Goal: Navigation & Orientation: Go to known website

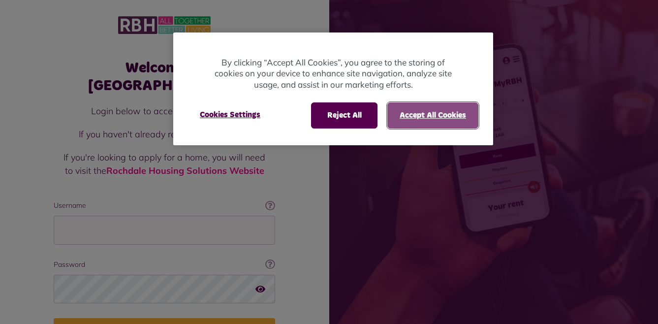
click at [428, 118] on button "Accept All Cookies" at bounding box center [433, 115] width 91 height 26
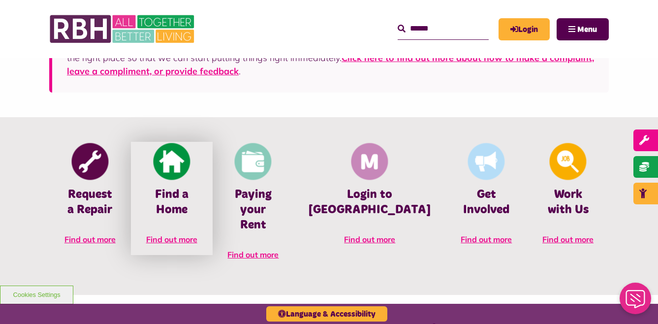
scroll to position [394, 0]
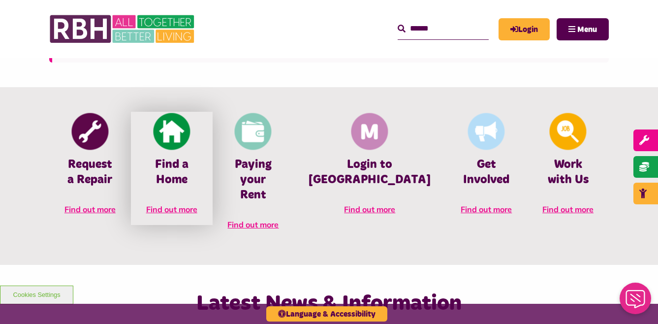
click at [196, 156] on link "Find a Home Find out more" at bounding box center [172, 168] width 82 height 113
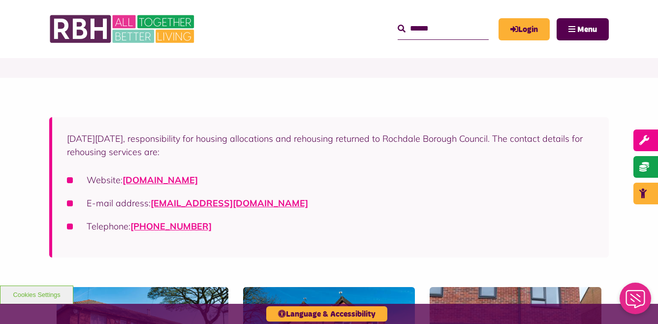
scroll to position [99, 0]
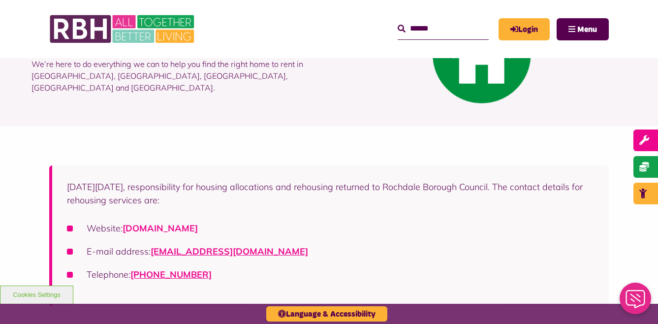
click at [198, 227] on link "[DOMAIN_NAME]" at bounding box center [160, 228] width 75 height 11
